Goal: Check status

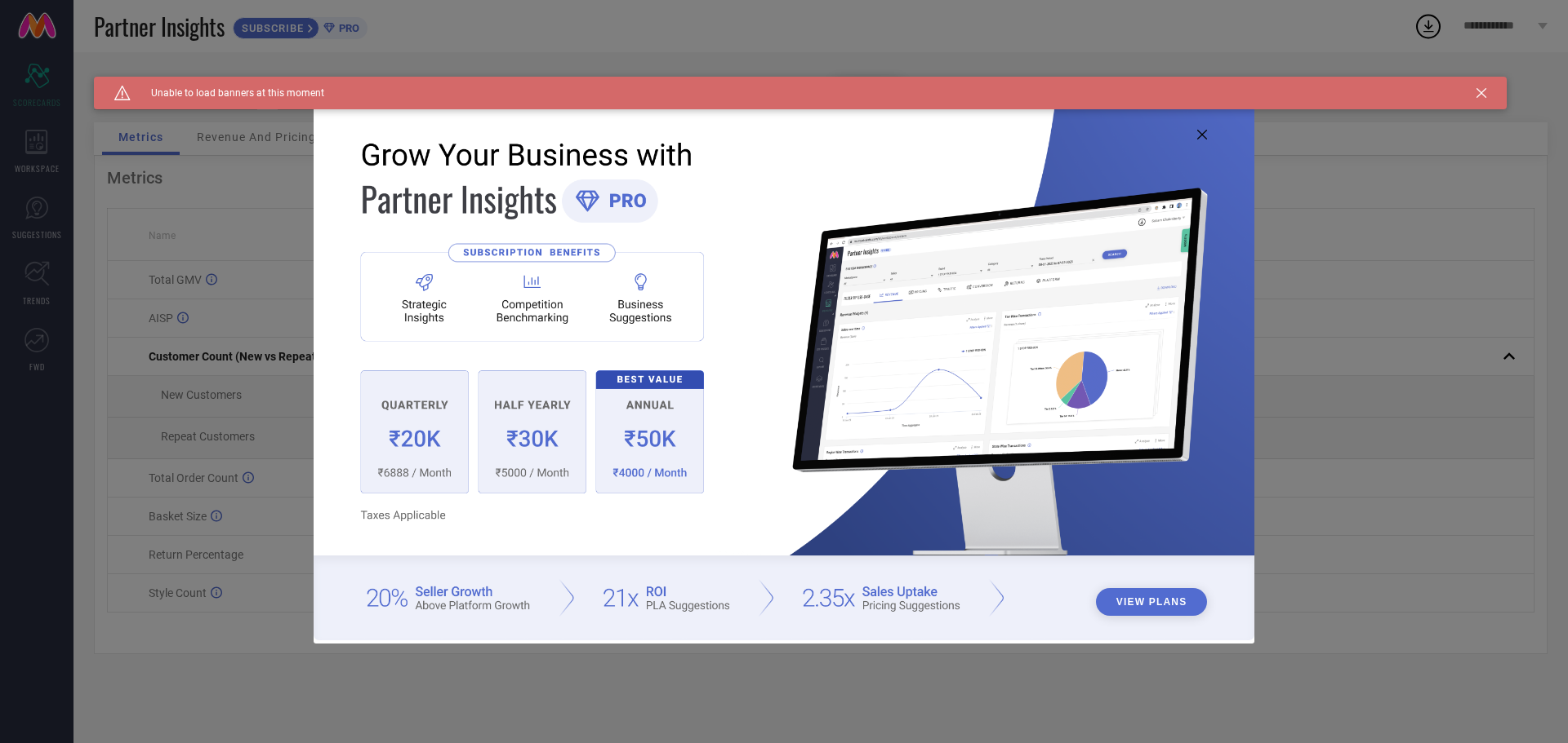
click at [1201, 134] on icon at bounding box center [1202, 135] width 10 height 10
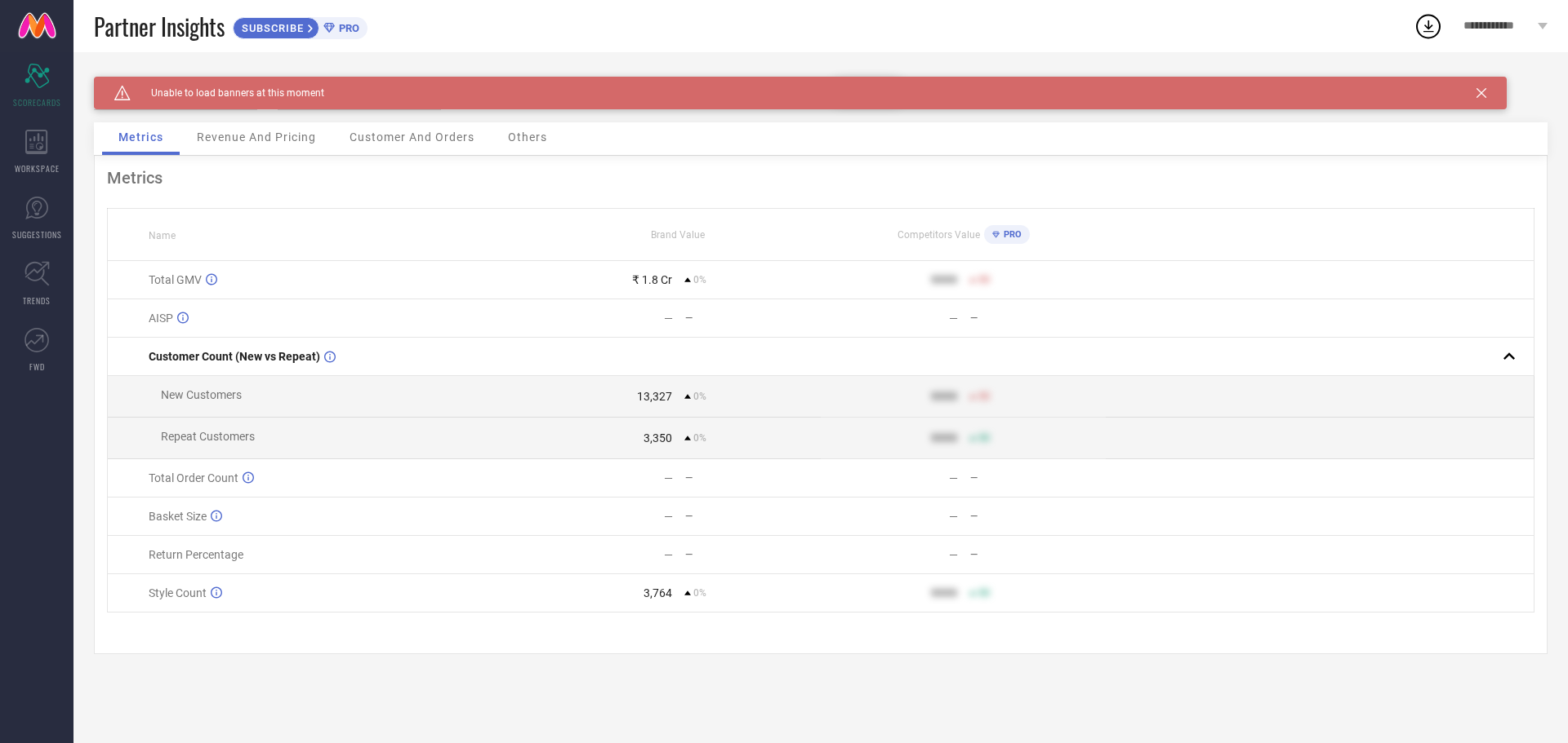
click at [1480, 94] on icon at bounding box center [1481, 93] width 10 height 10
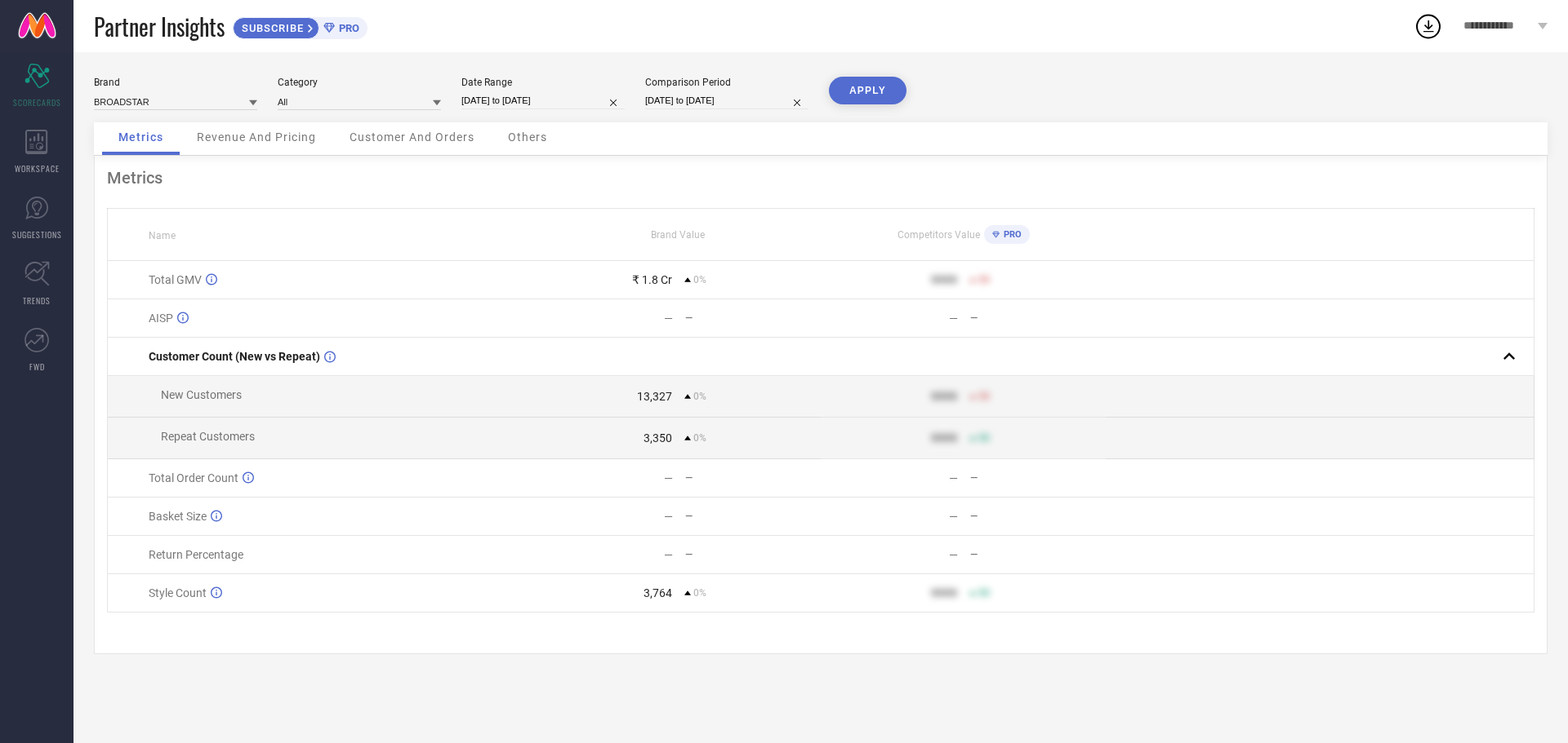
click at [546, 96] on input "[DATE] to [DATE]" at bounding box center [543, 101] width 164 height 18
select select "7"
select select "2025"
select select "8"
select select "2025"
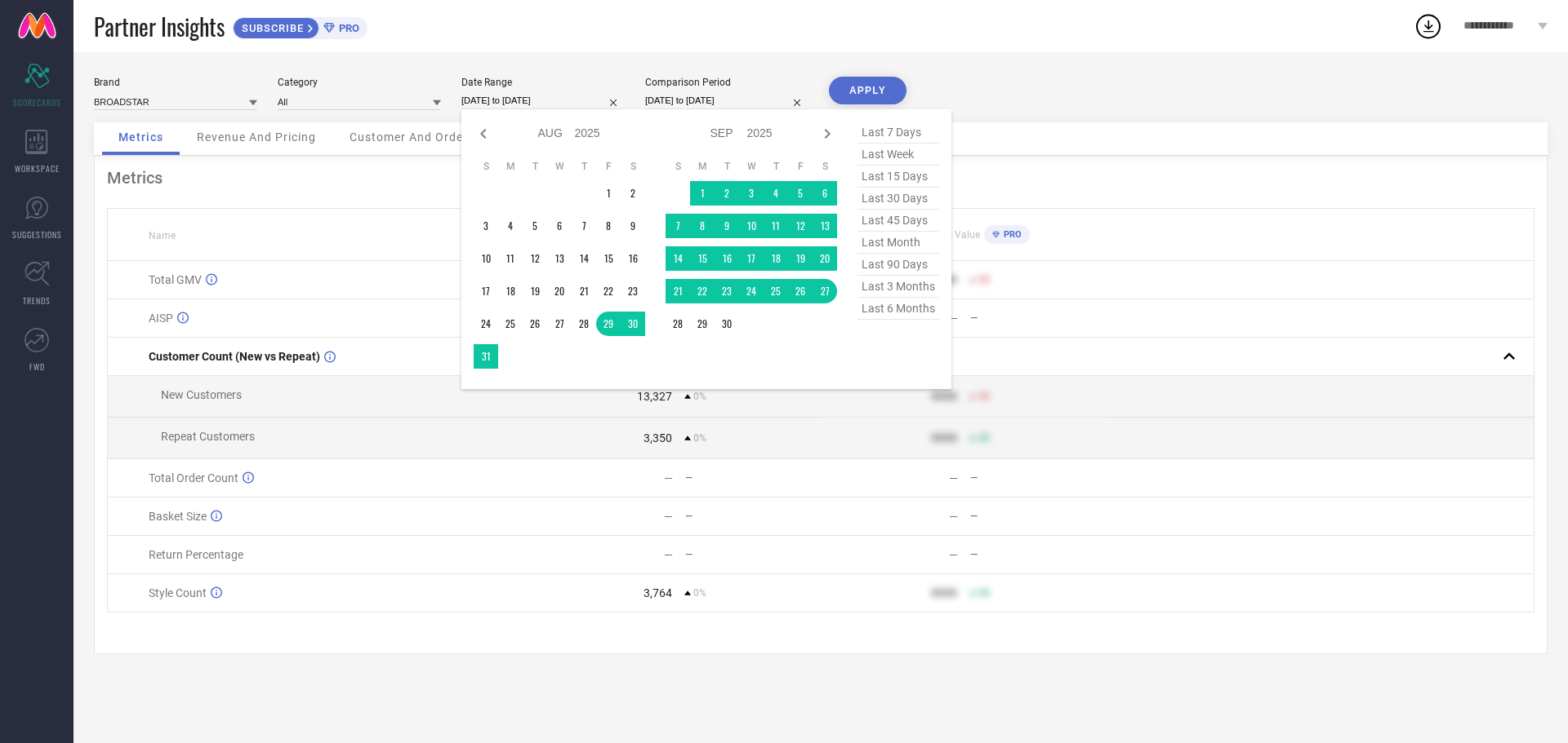
click at [890, 202] on span "last 30 days" at bounding box center [897, 199] width 81 height 23
type input "[DATE] to [DATE]"
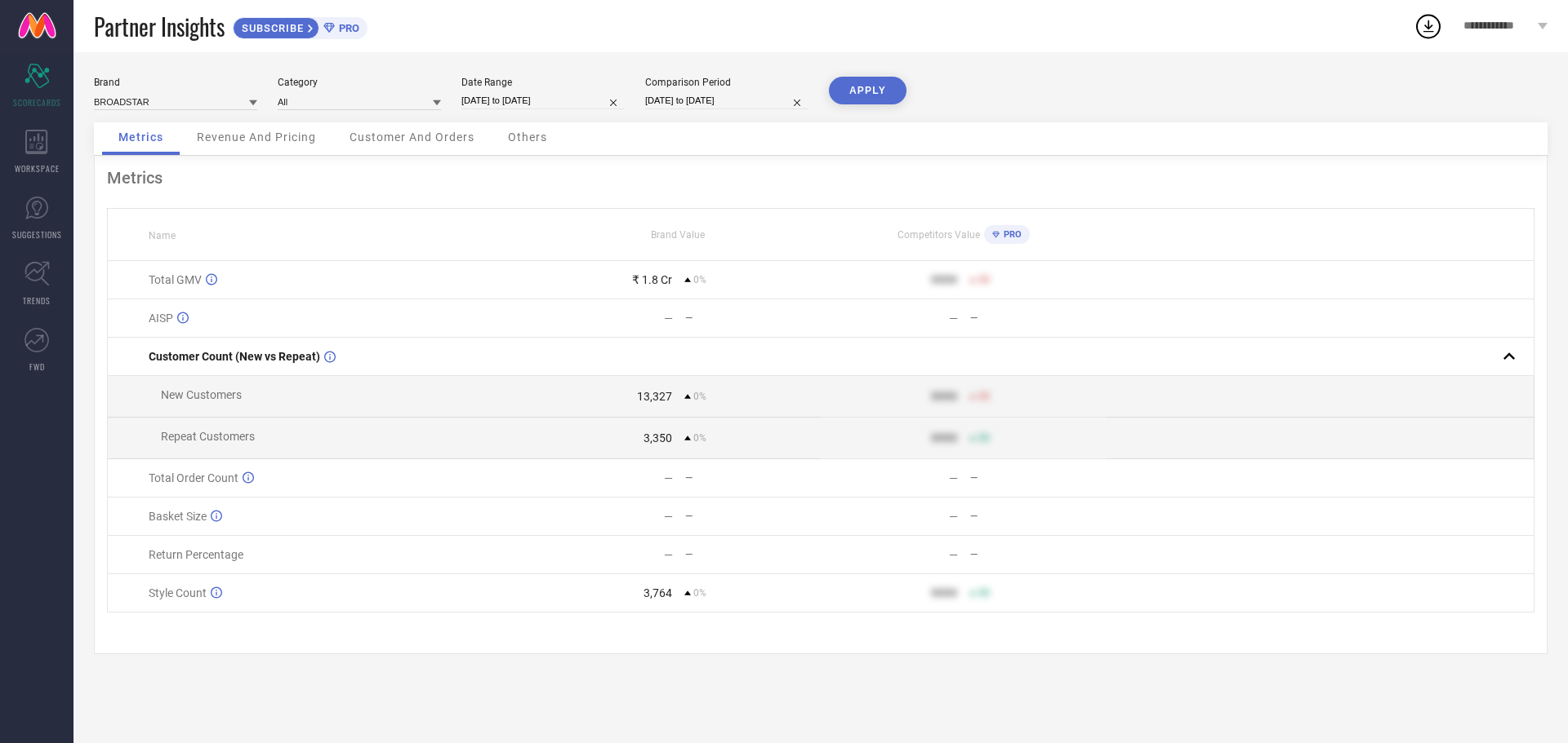
select select "7"
select select "2025"
select select "8"
select select "2025"
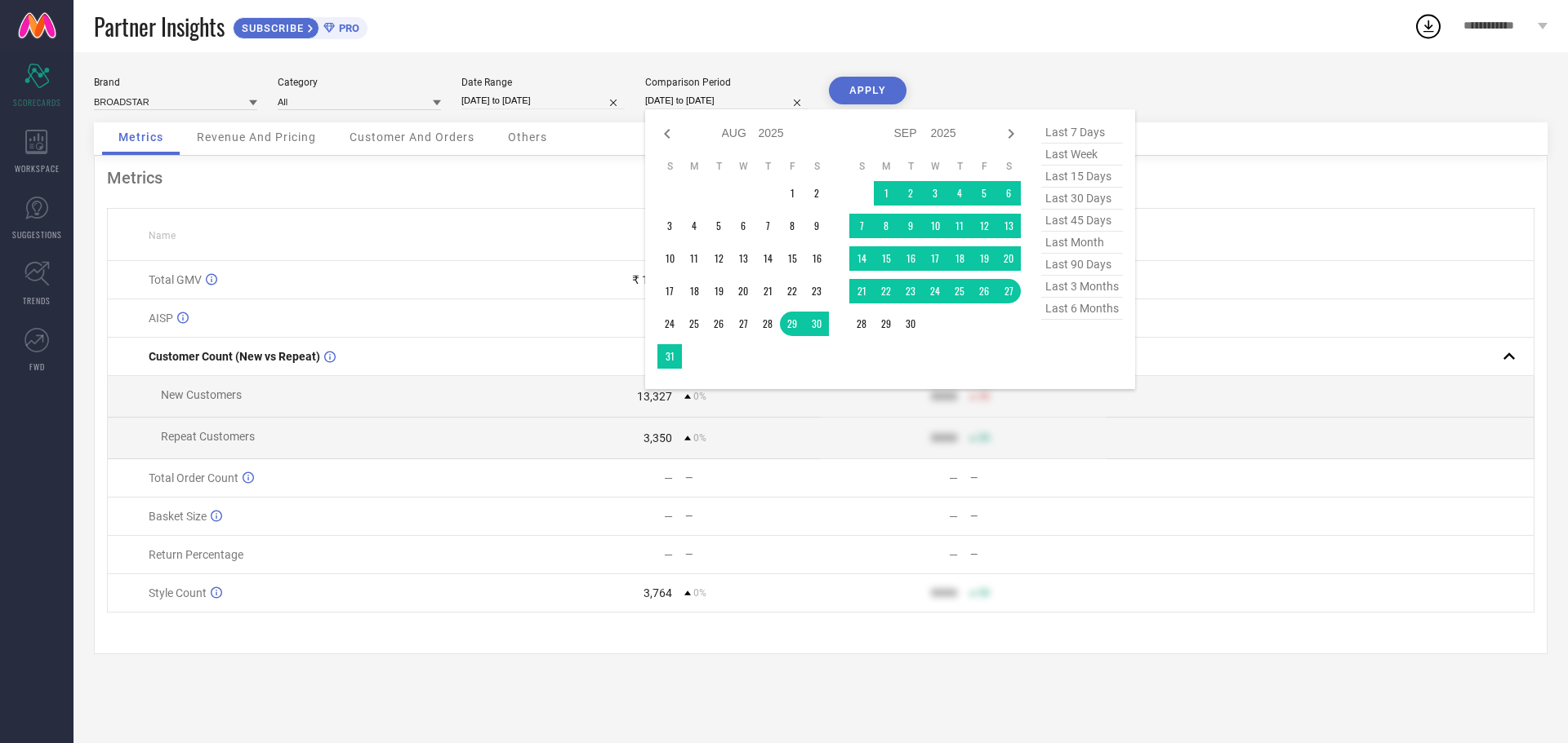
click at [734, 103] on input "[DATE] to [DATE]" at bounding box center [727, 101] width 164 height 18
click at [1068, 198] on span "last 30 days" at bounding box center [1081, 199] width 81 height 23
type input "[DATE] to [DATE]"
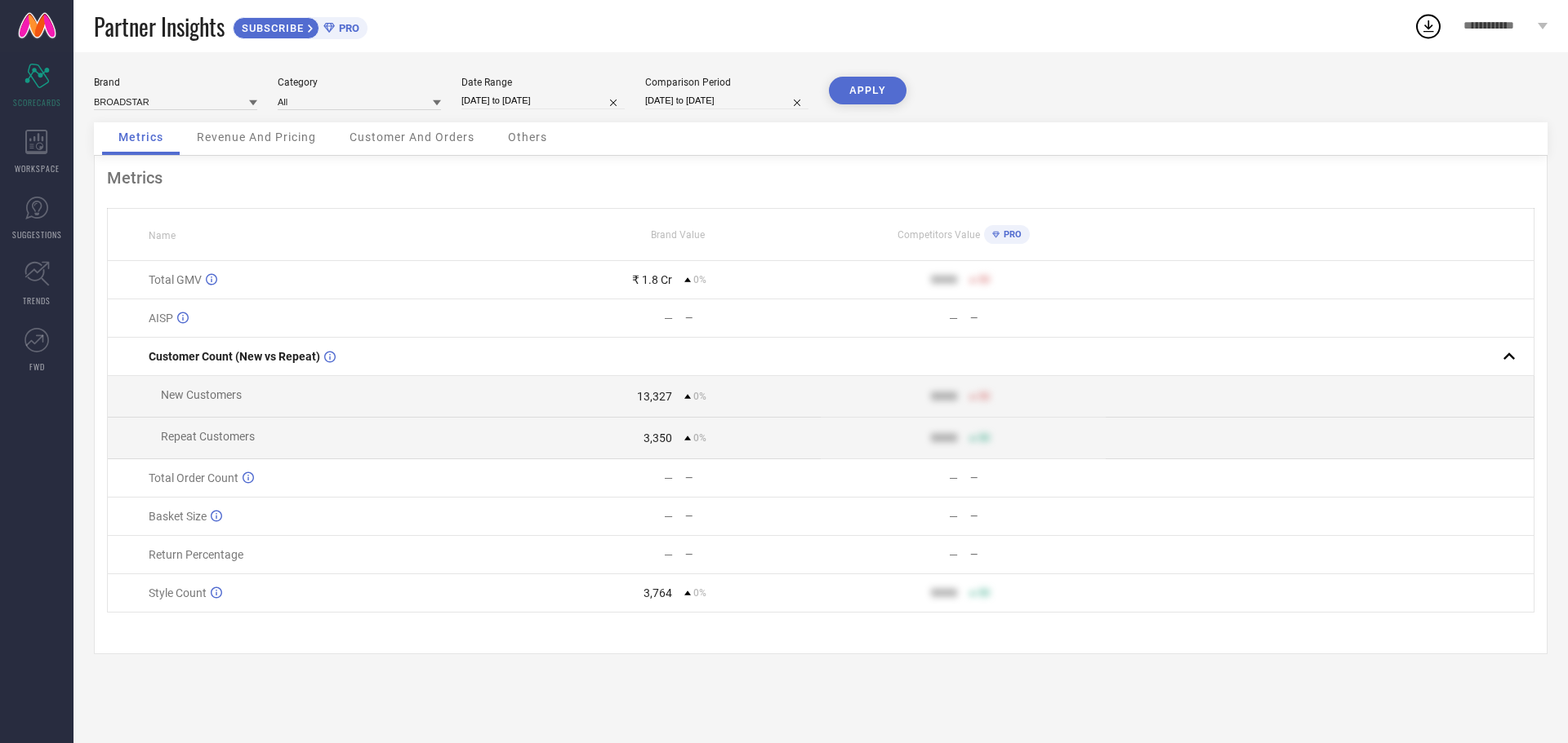
click at [870, 94] on button "APPLY" at bounding box center [867, 90] width 77 height 27
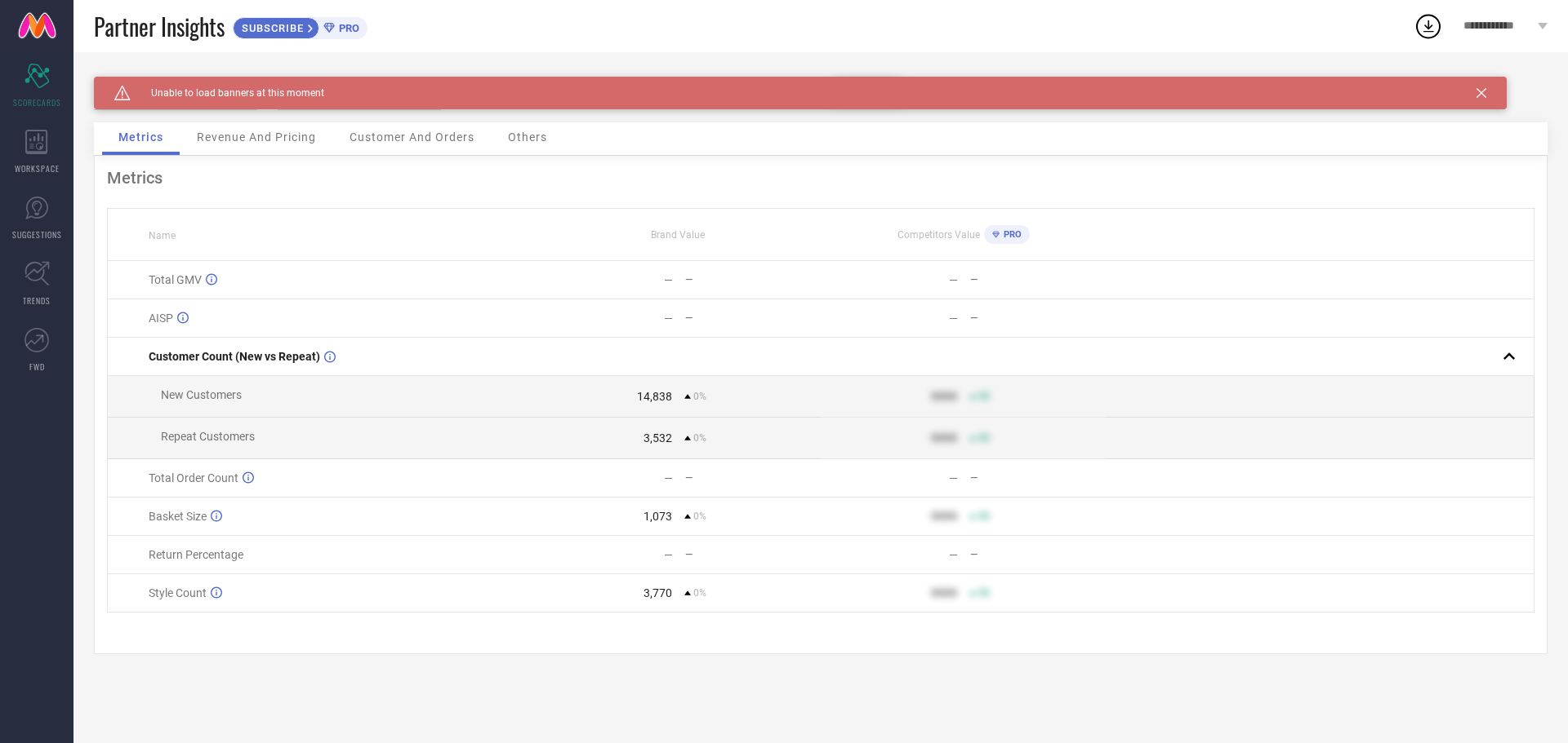
click at [1480, 89] on icon at bounding box center [1481, 93] width 10 height 10
